Goal: Task Accomplishment & Management: Manage account settings

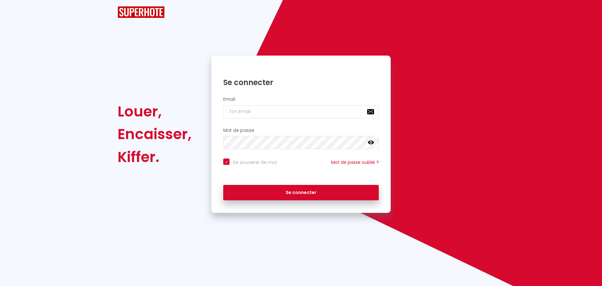
checkbox input "true"
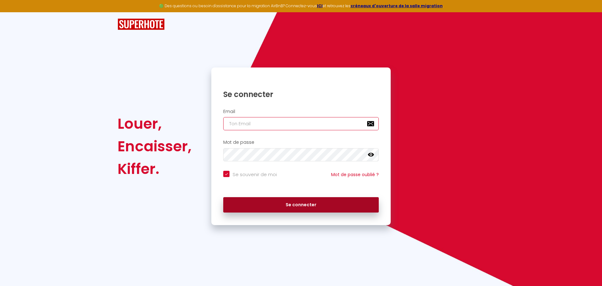
type input "[EMAIL_ADDRESS][DOMAIN_NAME]"
drag, startPoint x: 304, startPoint y: 205, endPoint x: 300, endPoint y: 203, distance: 4.0
click at [301, 203] on button "Se connecter" at bounding box center [301, 205] width 156 height 16
checkbox input "true"
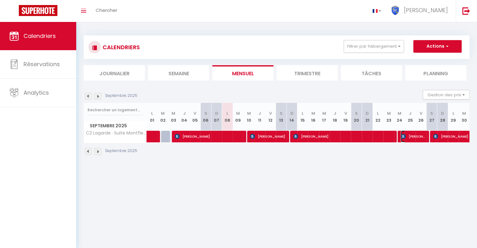
click at [410, 141] on span "[PERSON_NAME]" at bounding box center [413, 136] width 25 height 12
select select "OK"
select select "KO"
select select "0"
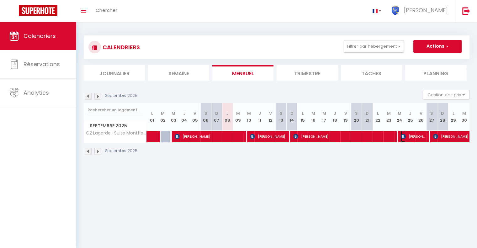
select select "1"
select select
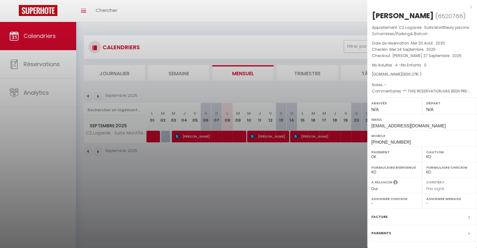
click at [342, 163] on div at bounding box center [238, 124] width 477 height 248
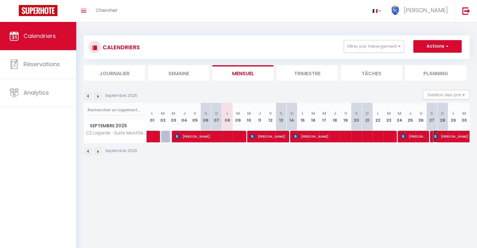
click at [442, 137] on span "[PERSON_NAME]" at bounding box center [469, 136] width 72 height 12
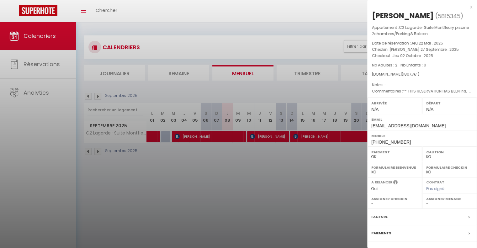
click at [323, 154] on div at bounding box center [238, 124] width 477 height 248
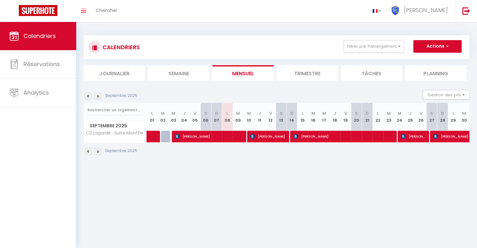
scroll to position [22, 0]
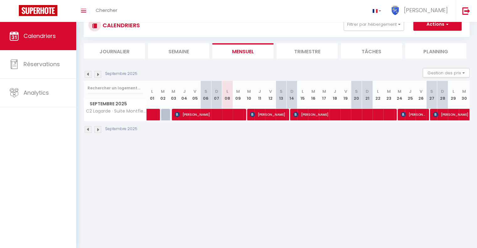
click at [95, 131] on img at bounding box center [97, 129] width 7 height 7
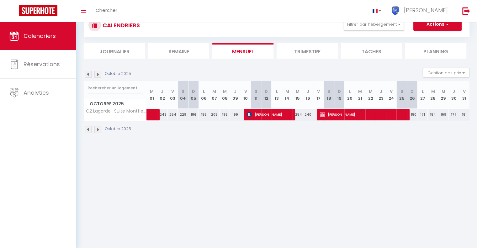
click at [95, 131] on img at bounding box center [97, 129] width 7 height 7
